Goal: Find specific page/section: Find specific page/section

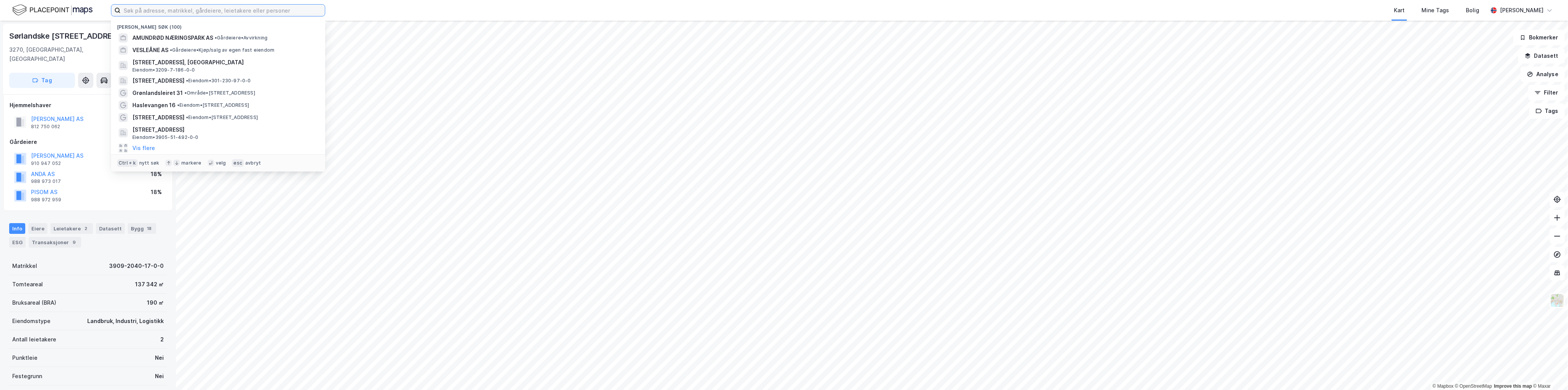
click at [184, 13] on input at bounding box center [223, 10] width 205 height 12
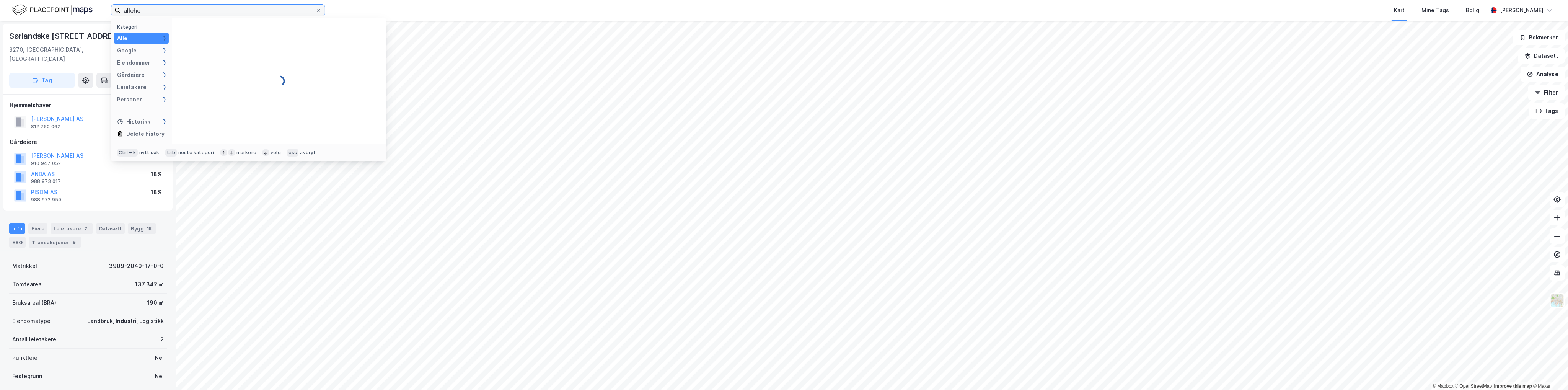
type input "allehe"
